Goal: Task Accomplishment & Management: Complete application form

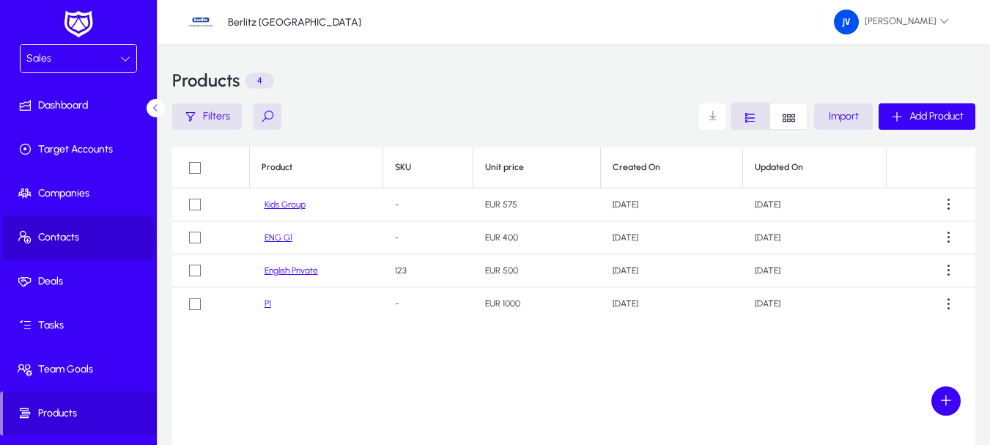
click at [51, 237] on span "Contacts" at bounding box center [81, 237] width 157 height 15
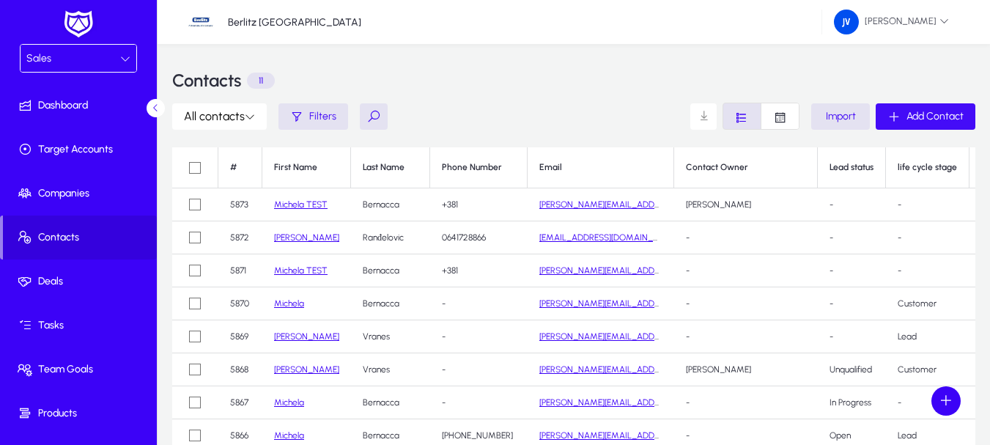
click at [937, 114] on span "Add Contact" at bounding box center [934, 116] width 57 height 12
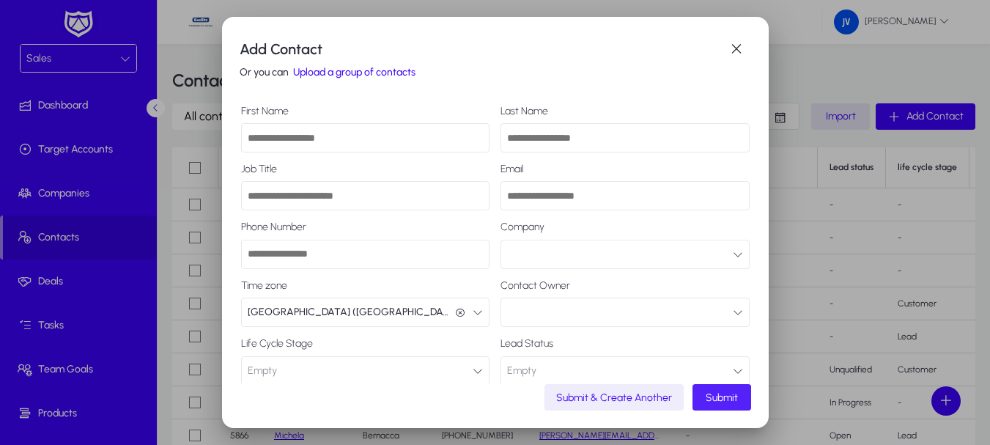
click at [733, 251] on icon "button" at bounding box center [738, 254] width 10 height 10
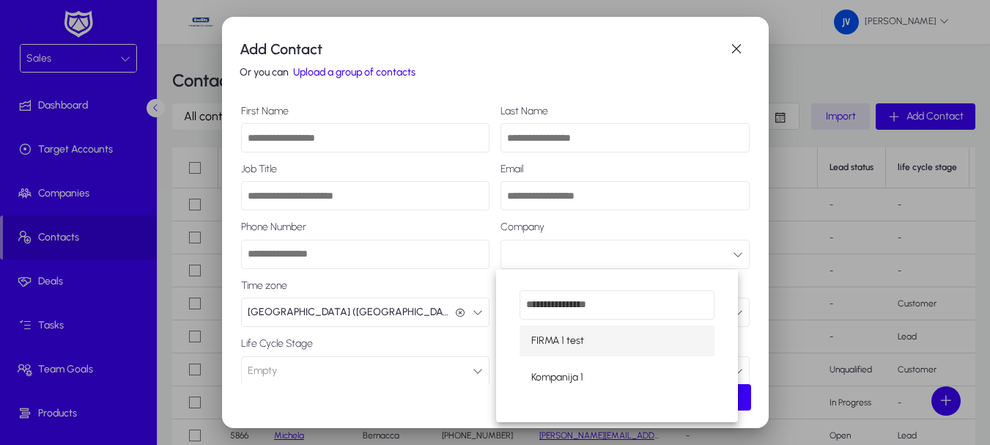
click at [724, 253] on div at bounding box center [495, 222] width 990 height 445
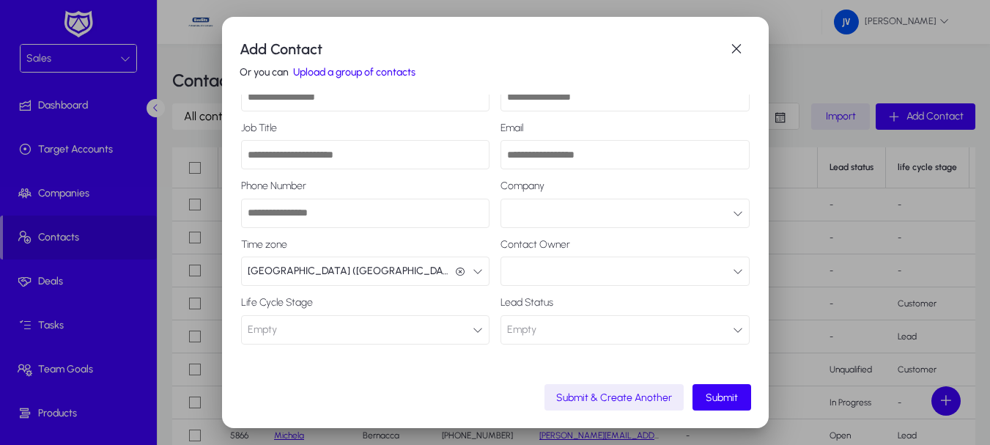
scroll to position [46, 0]
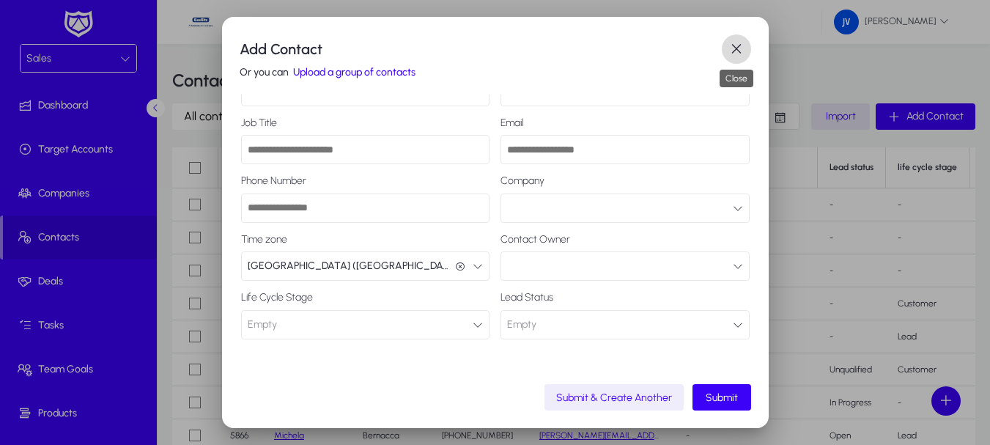
click at [734, 48] on span "button" at bounding box center [736, 48] width 29 height 29
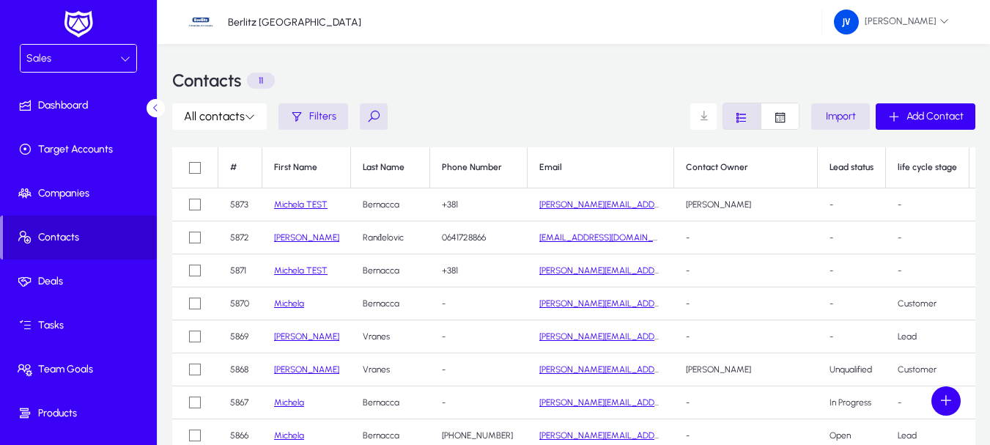
click at [53, 234] on span "Contacts" at bounding box center [80, 237] width 154 height 15
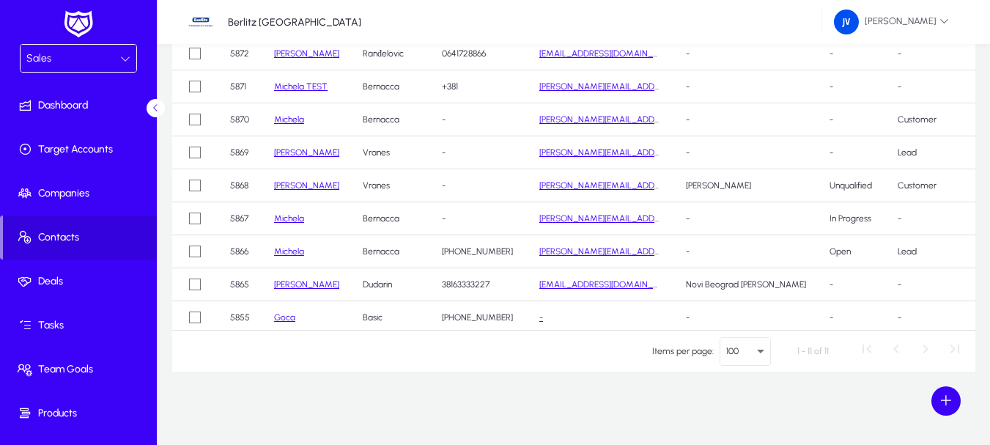
scroll to position [13, 0]
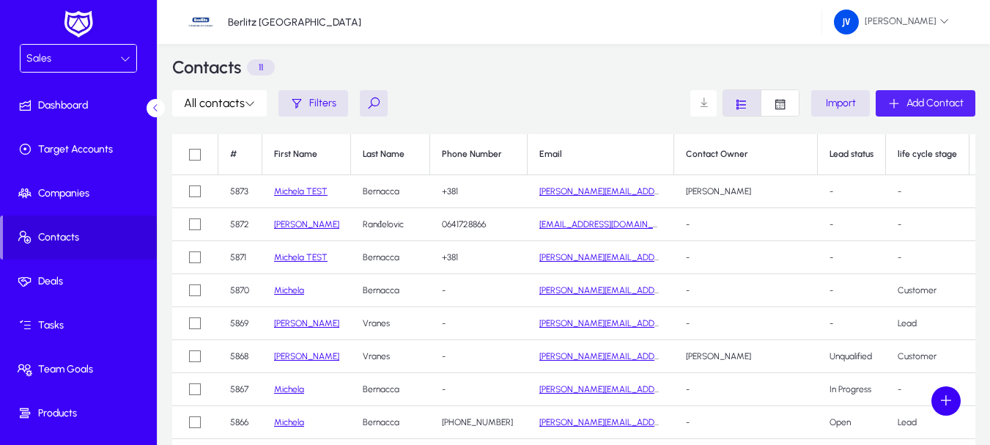
click at [925, 102] on span "Add Contact" at bounding box center [934, 103] width 57 height 12
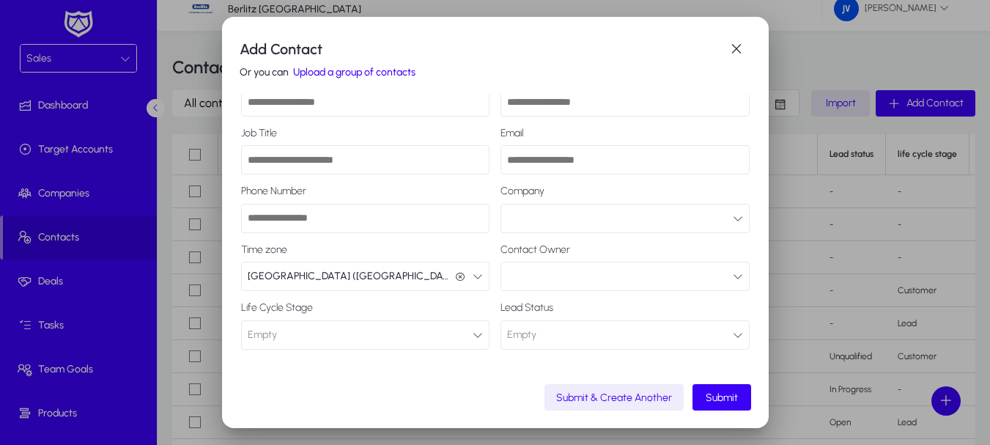
scroll to position [45, 0]
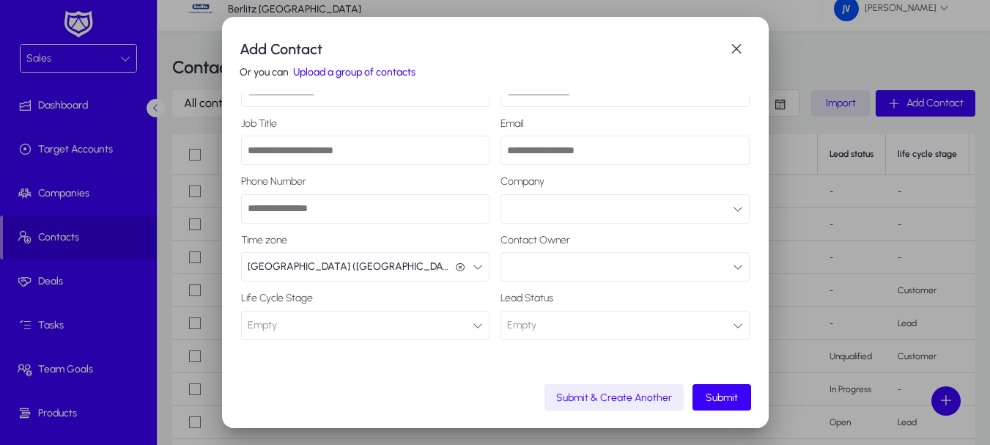
click at [733, 325] on icon "button" at bounding box center [738, 325] width 10 height 10
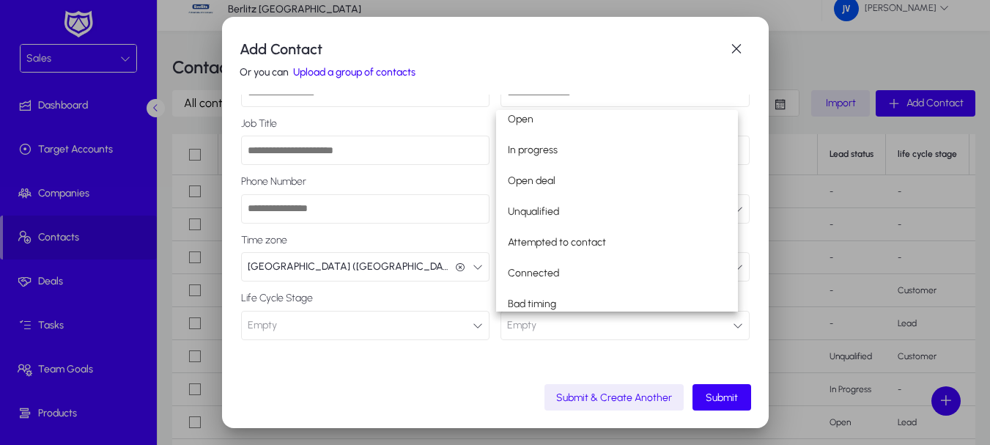
scroll to position [45, 0]
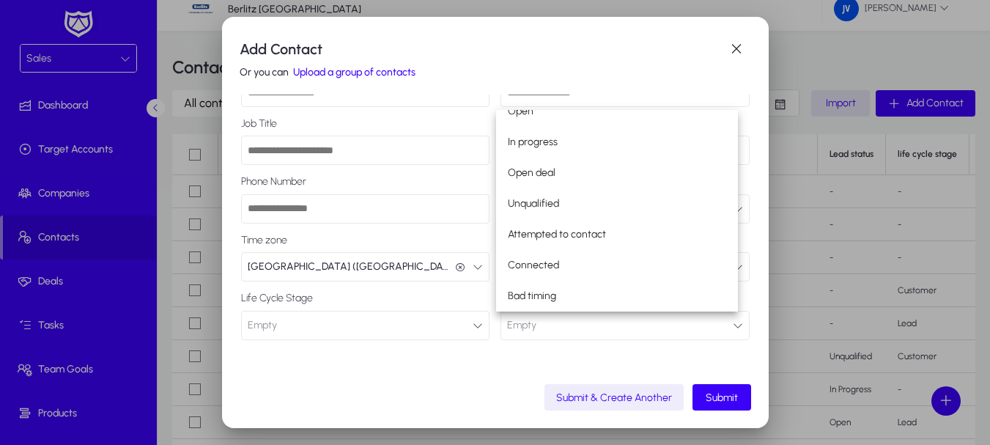
click at [735, 51] on div at bounding box center [495, 222] width 990 height 445
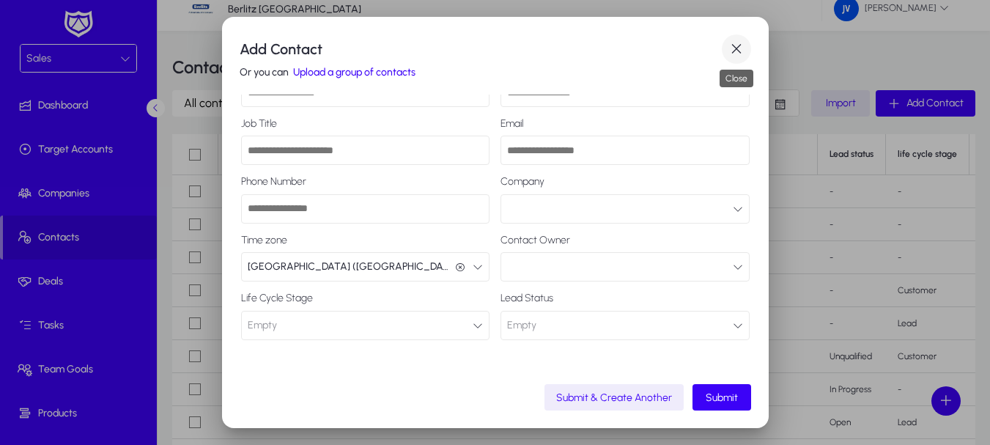
click at [736, 49] on span "button" at bounding box center [736, 48] width 29 height 29
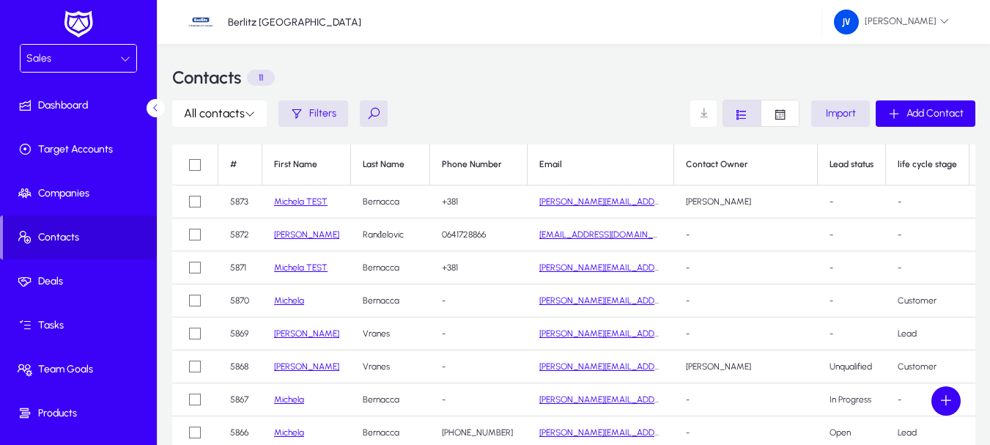
scroll to position [0, 0]
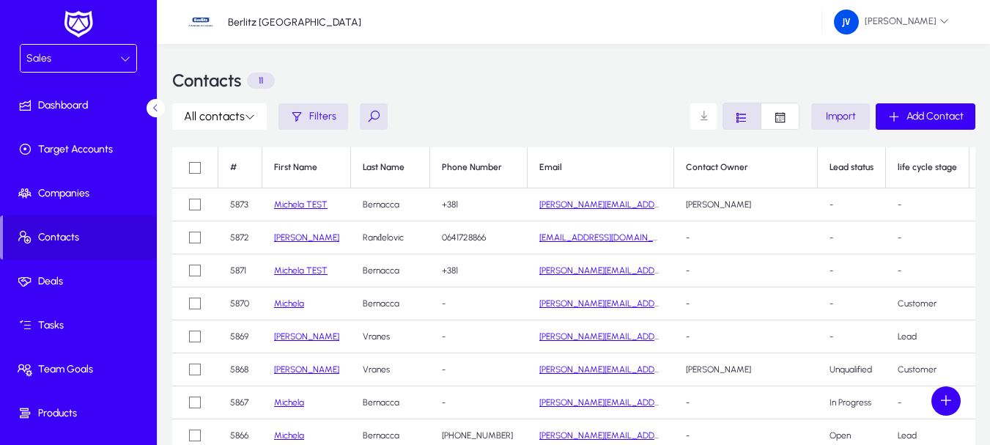
click at [121, 62] on icon at bounding box center [125, 58] width 10 height 10
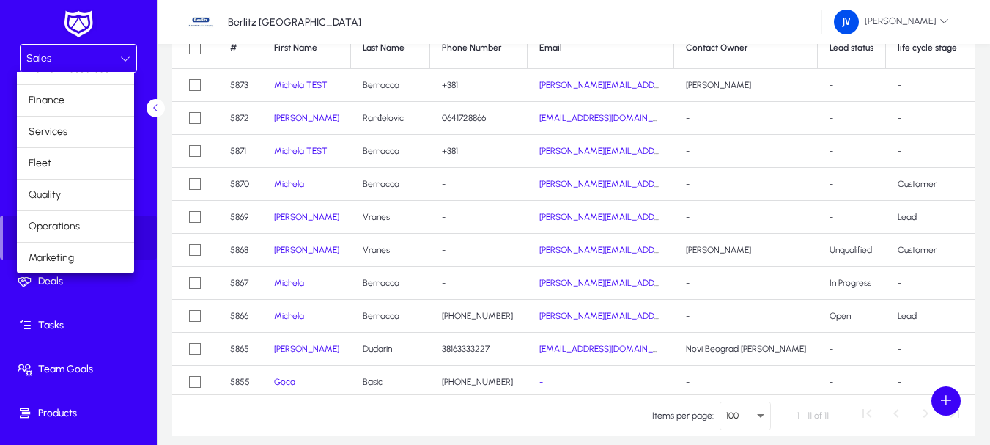
scroll to position [171, 0]
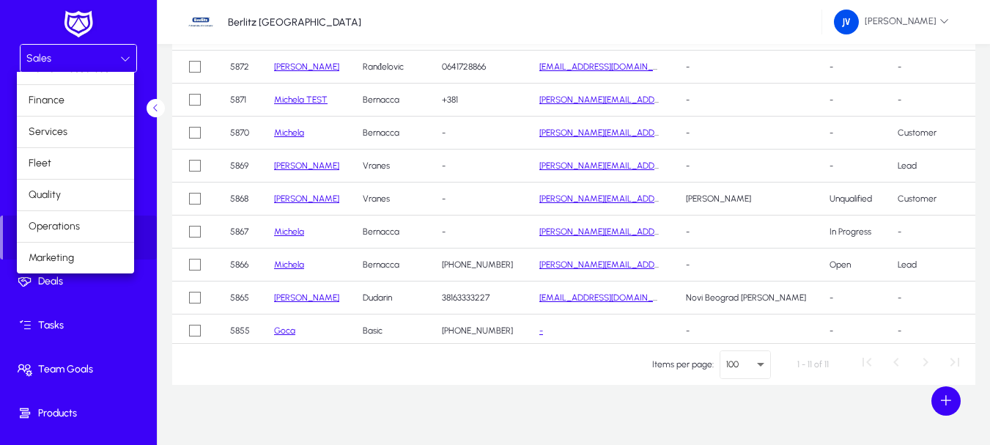
drag, startPoint x: 970, startPoint y: 275, endPoint x: 967, endPoint y: 336, distance: 61.6
click at [967, 342] on div at bounding box center [495, 222] width 990 height 445
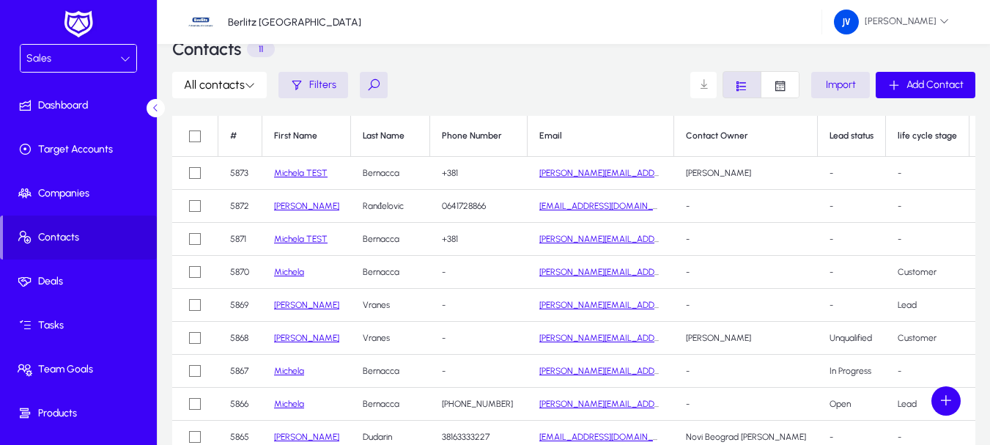
scroll to position [0, 0]
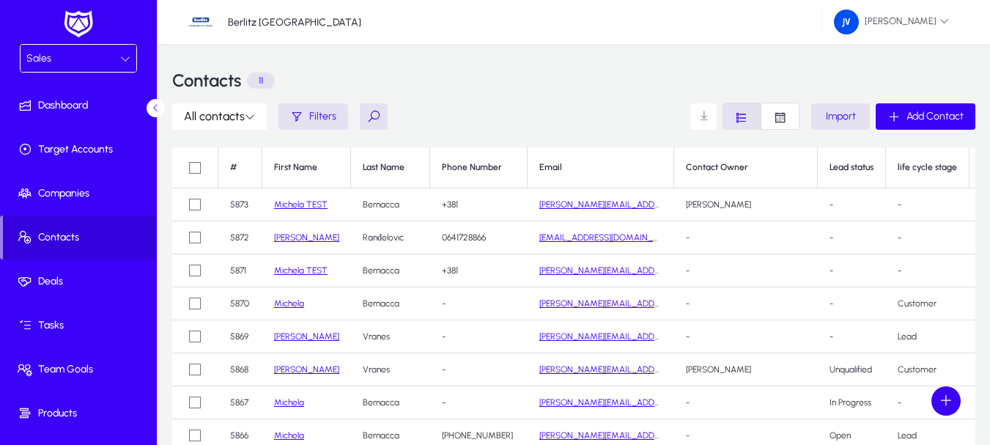
click at [106, 55] on div "Sales" at bounding box center [73, 58] width 94 height 19
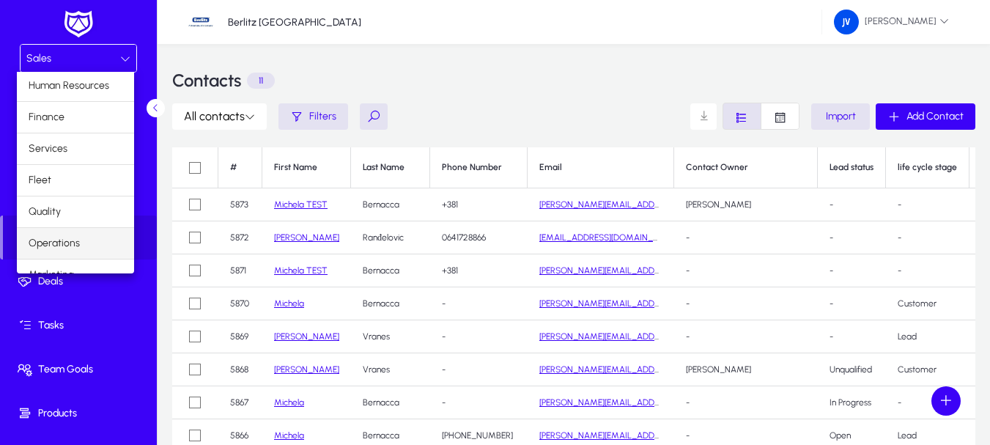
scroll to position [50, 0]
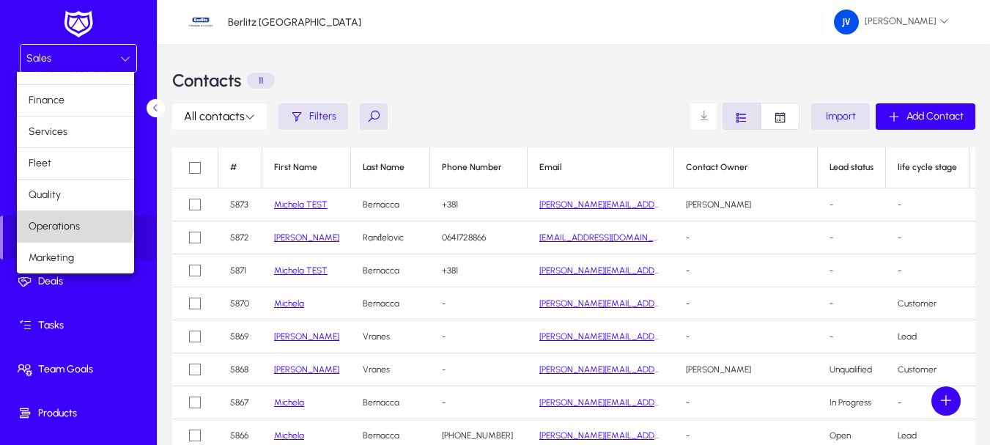
click at [74, 223] on span "Operations" at bounding box center [54, 227] width 51 height 18
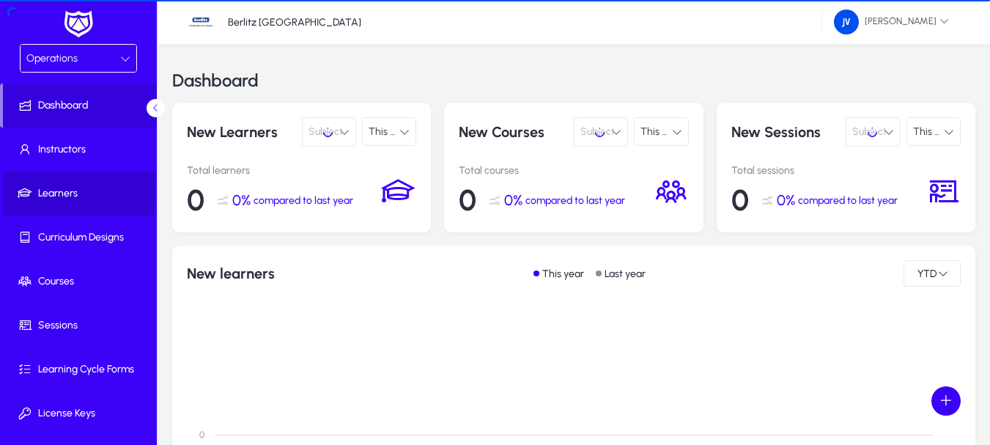
click at [59, 191] on span "Learners" at bounding box center [81, 193] width 157 height 15
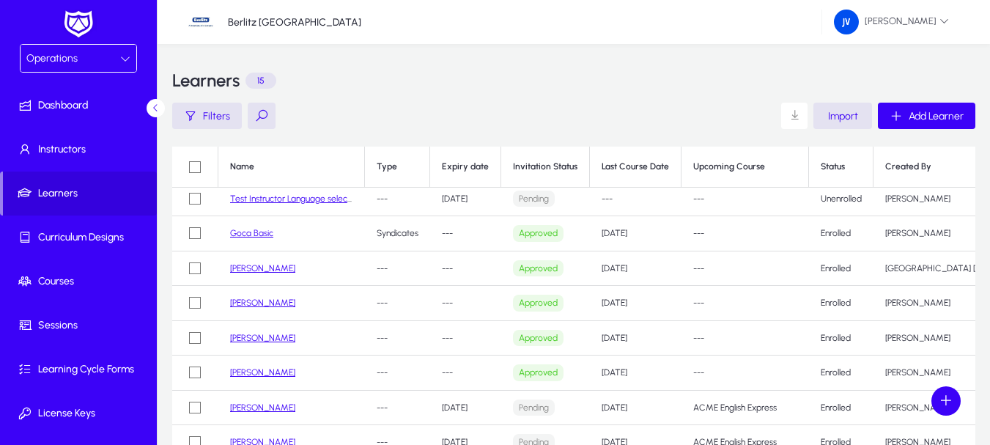
scroll to position [207, 0]
